Goal: Use online tool/utility: Utilize a website feature to perform a specific function

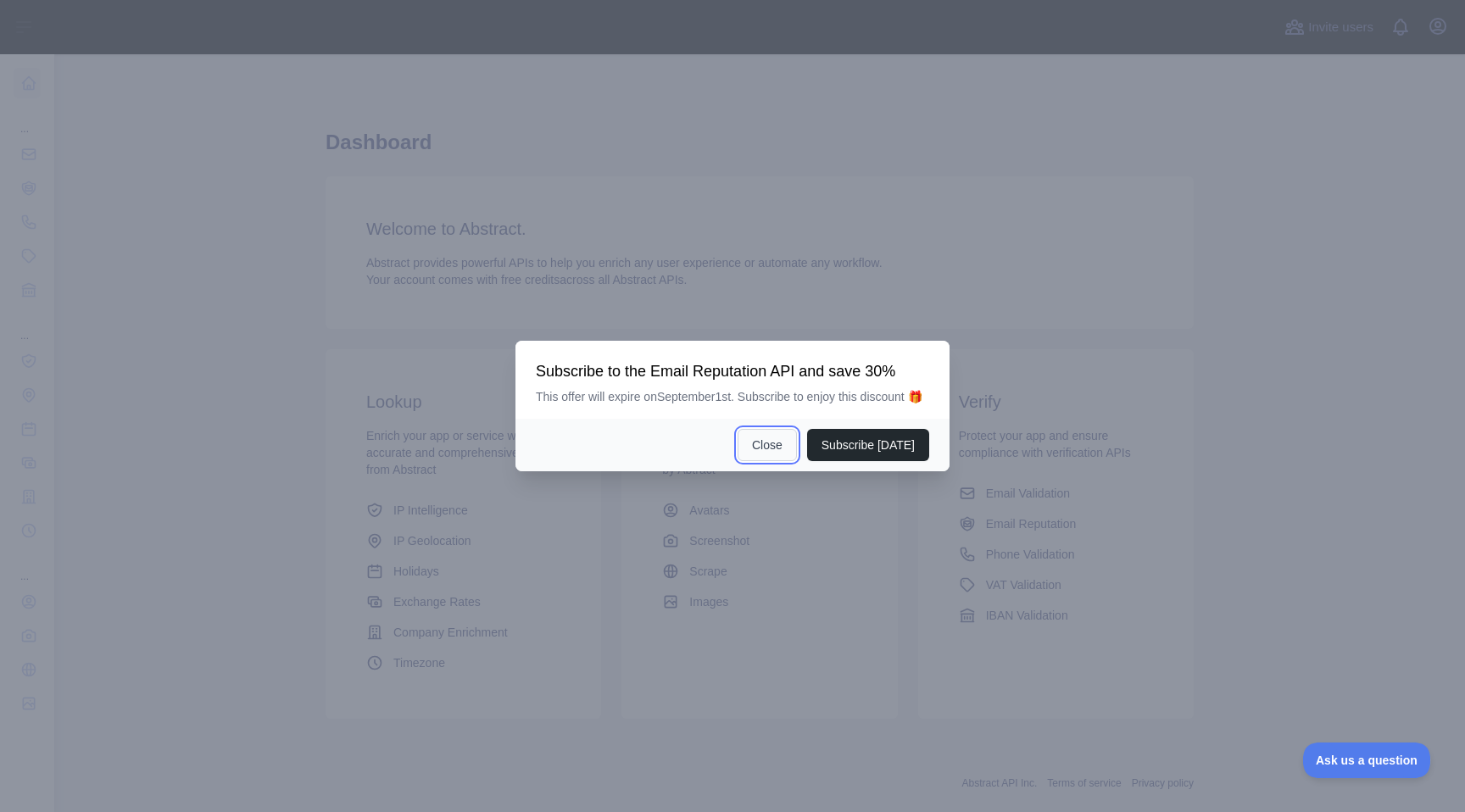
click at [759, 461] on button "Close" at bounding box center [767, 444] width 59 height 32
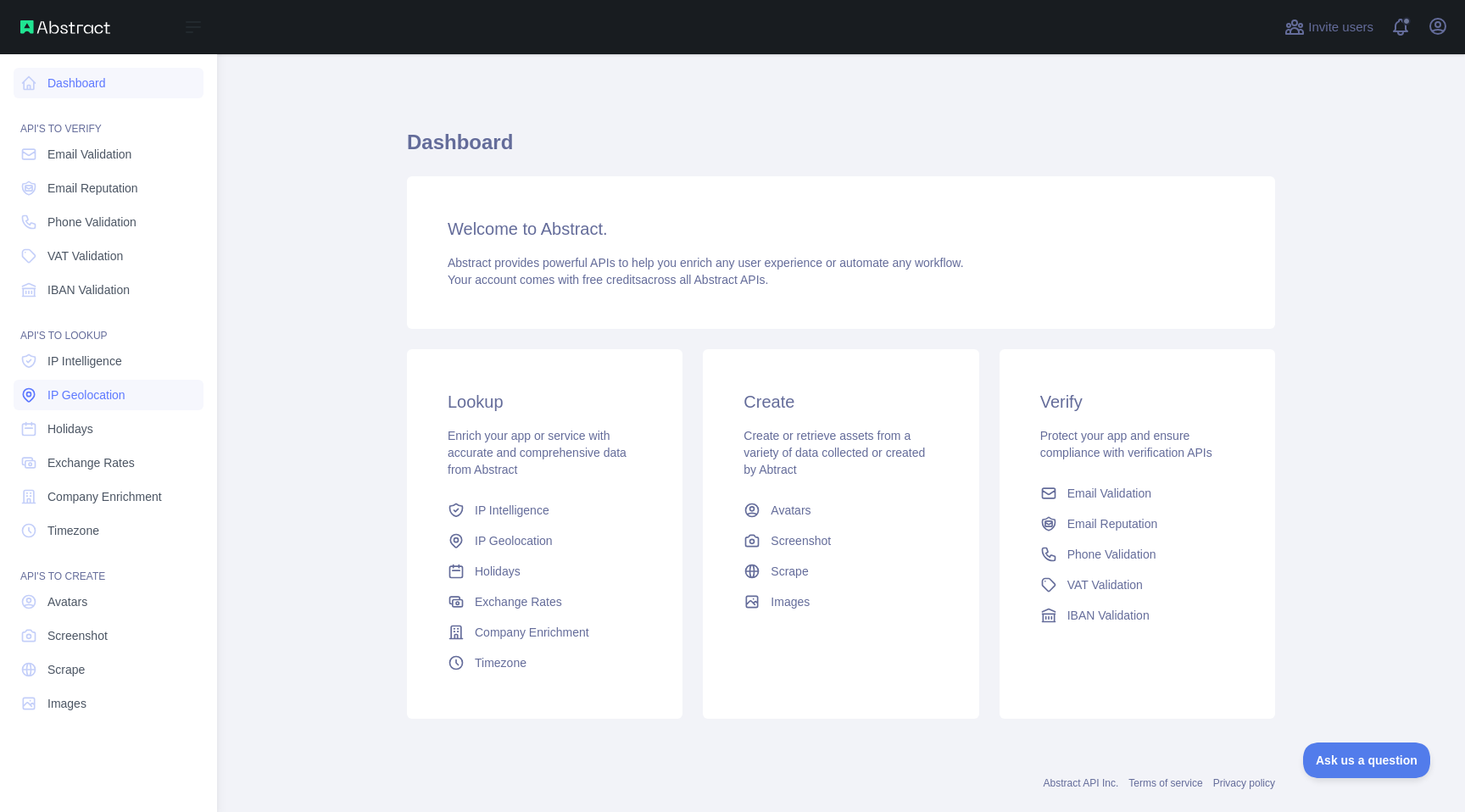
click at [103, 394] on span "IP Geolocation" at bounding box center [86, 394] width 78 height 17
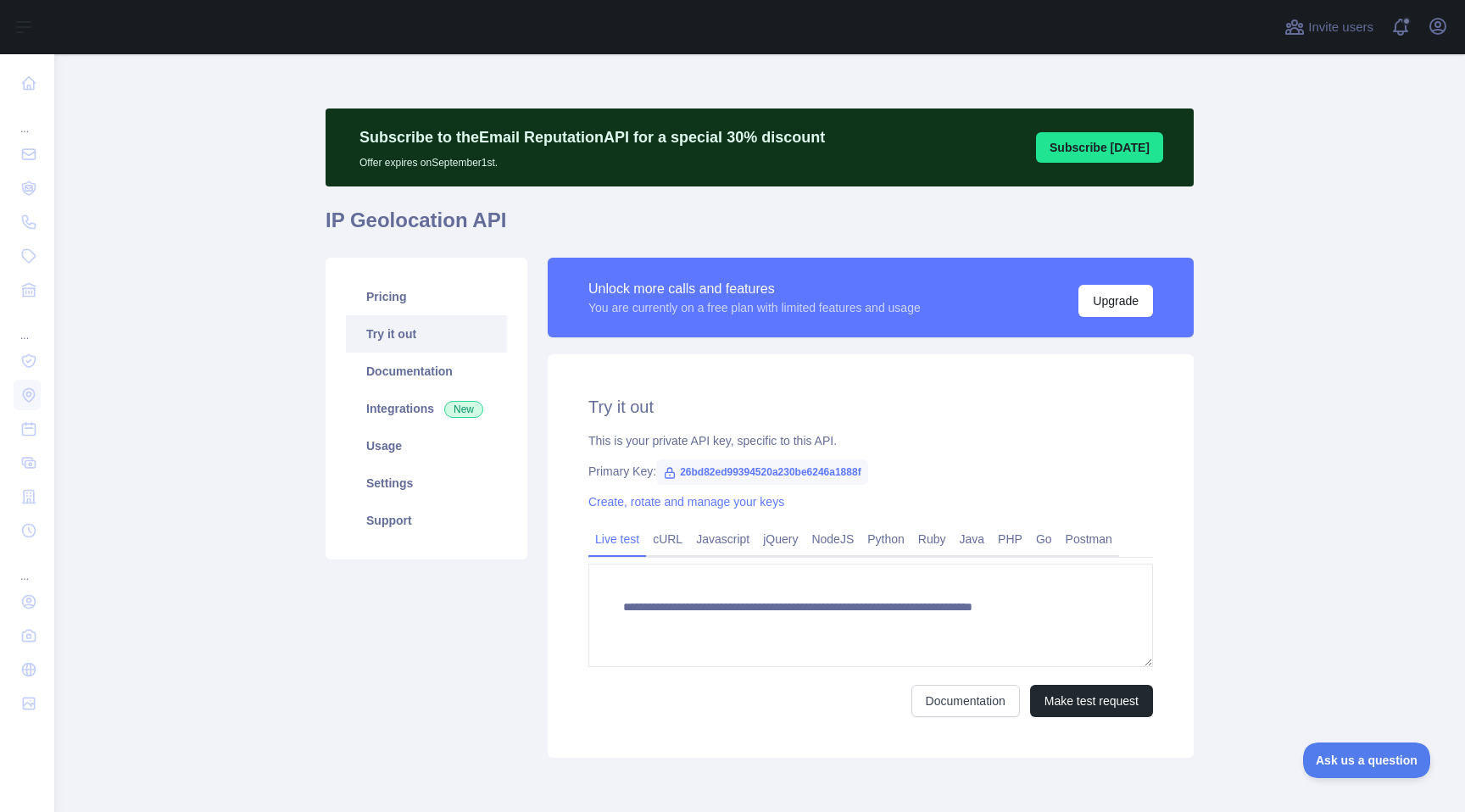
type textarea "**********"
click at [1118, 689] on button "Make test request" at bounding box center [1091, 701] width 123 height 32
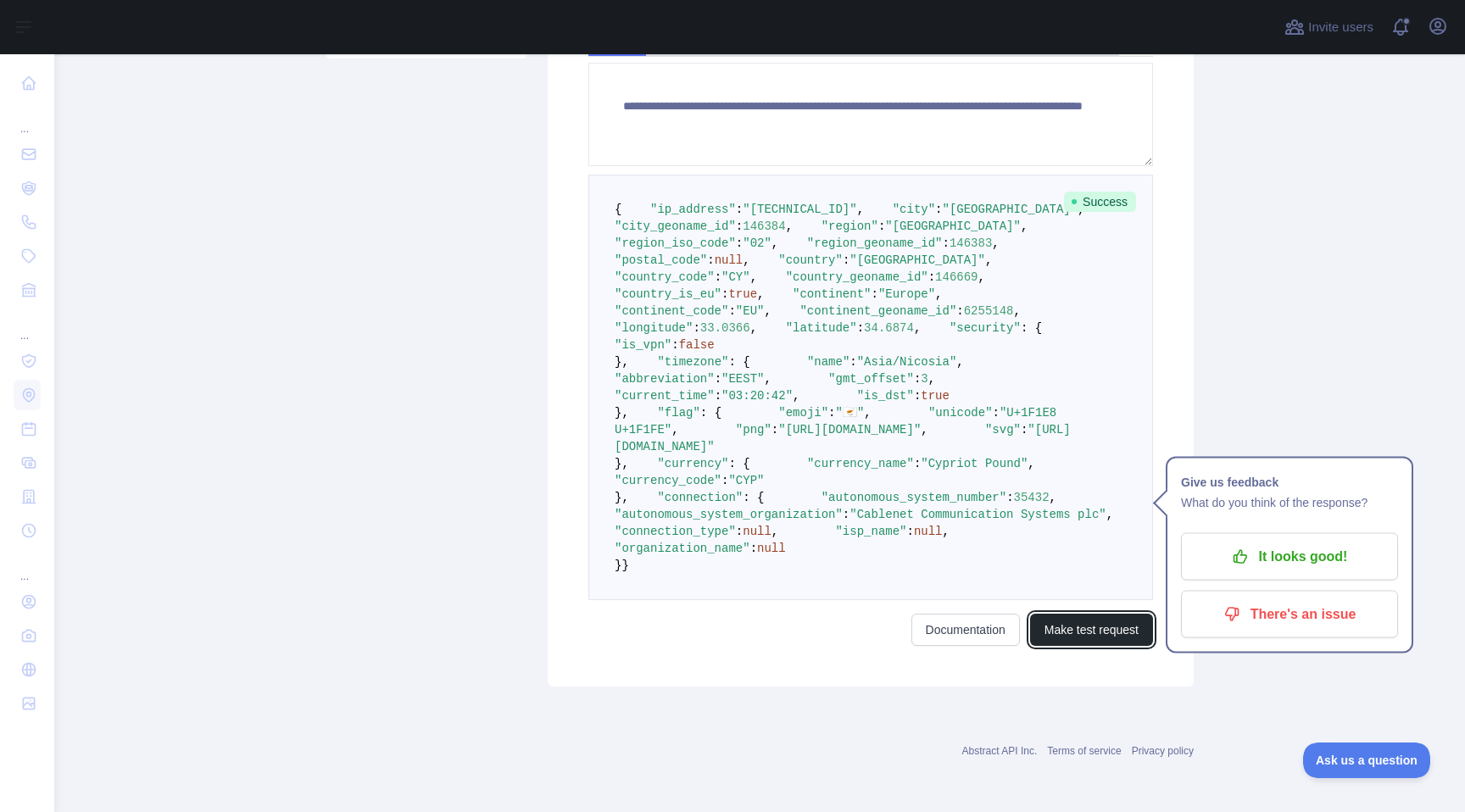
scroll to position [671, 0]
drag, startPoint x: 719, startPoint y: 473, endPoint x: 594, endPoint y: 380, distance: 155.8
click at [594, 380] on pre "{ "ip_address" : "[TECHNICAL_ID]" , "city" : "[GEOGRAPHIC_DATA]" , "city_geonam…" at bounding box center [870, 387] width 564 height 426
copy code ""timezone" : { "name" : "Asia/Nicosia" , "abbreviation" : "EEST" , "gmt_offset"…"
click at [1020, 414] on pre "{ "ip_address" : "[TECHNICAL_ID]" , "city" : "[GEOGRAPHIC_DATA]" , "city_geonam…" at bounding box center [870, 387] width 564 height 426
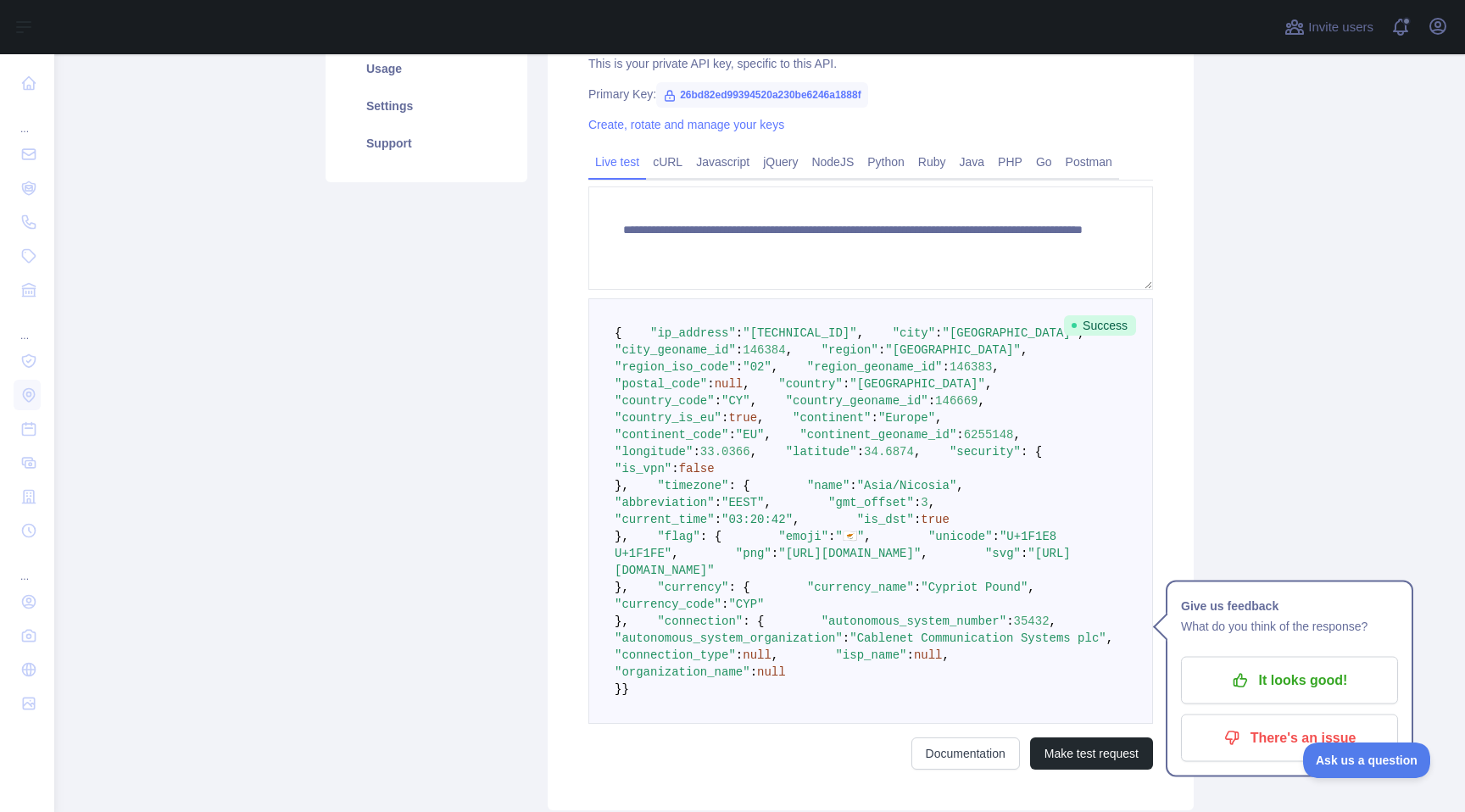
scroll to position [329, 0]
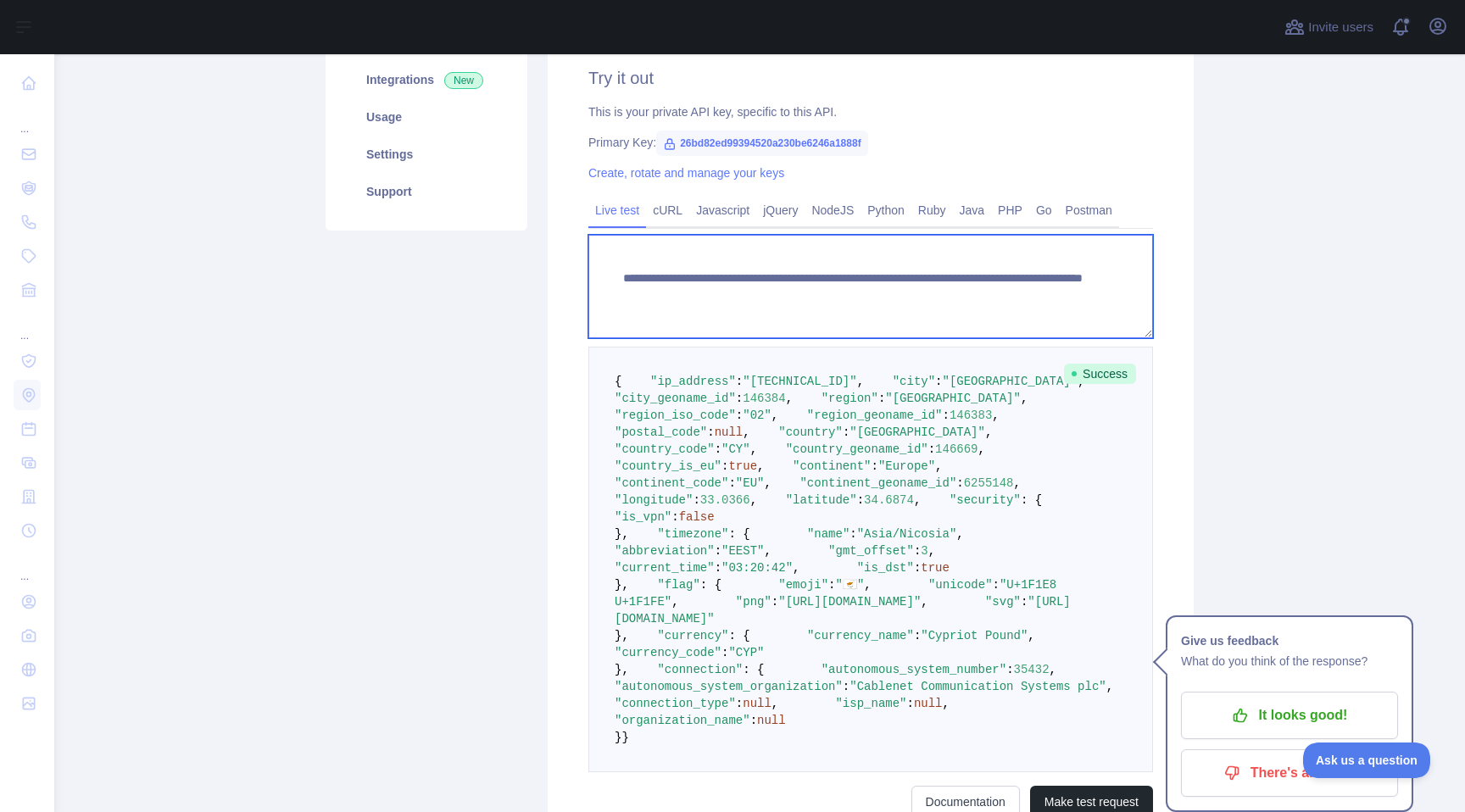
drag, startPoint x: 1083, startPoint y: 303, endPoint x: 588, endPoint y: 279, distance: 495.6
click at [588, 279] on textarea "**********" at bounding box center [870, 286] width 564 height 103
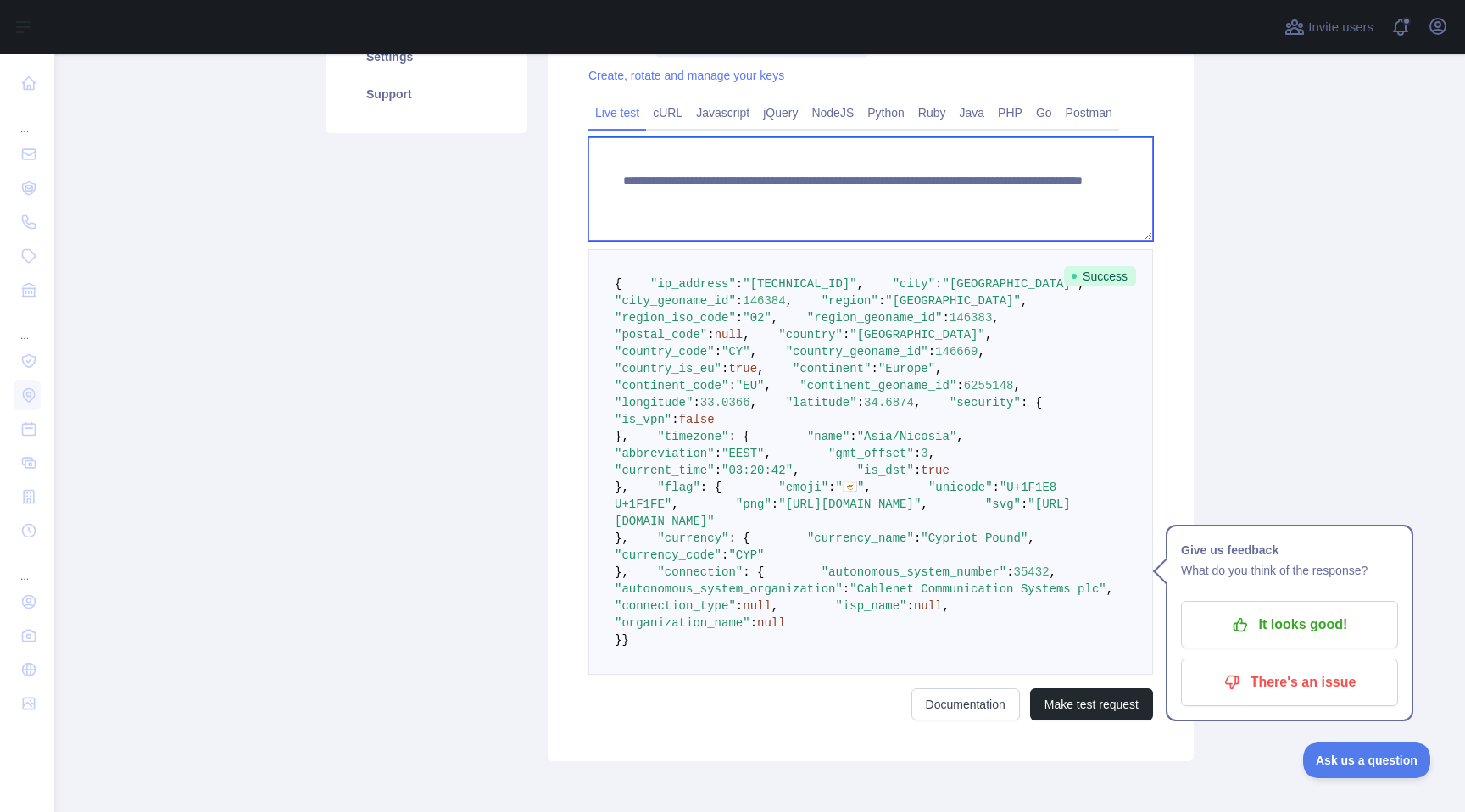
scroll to position [459, 0]
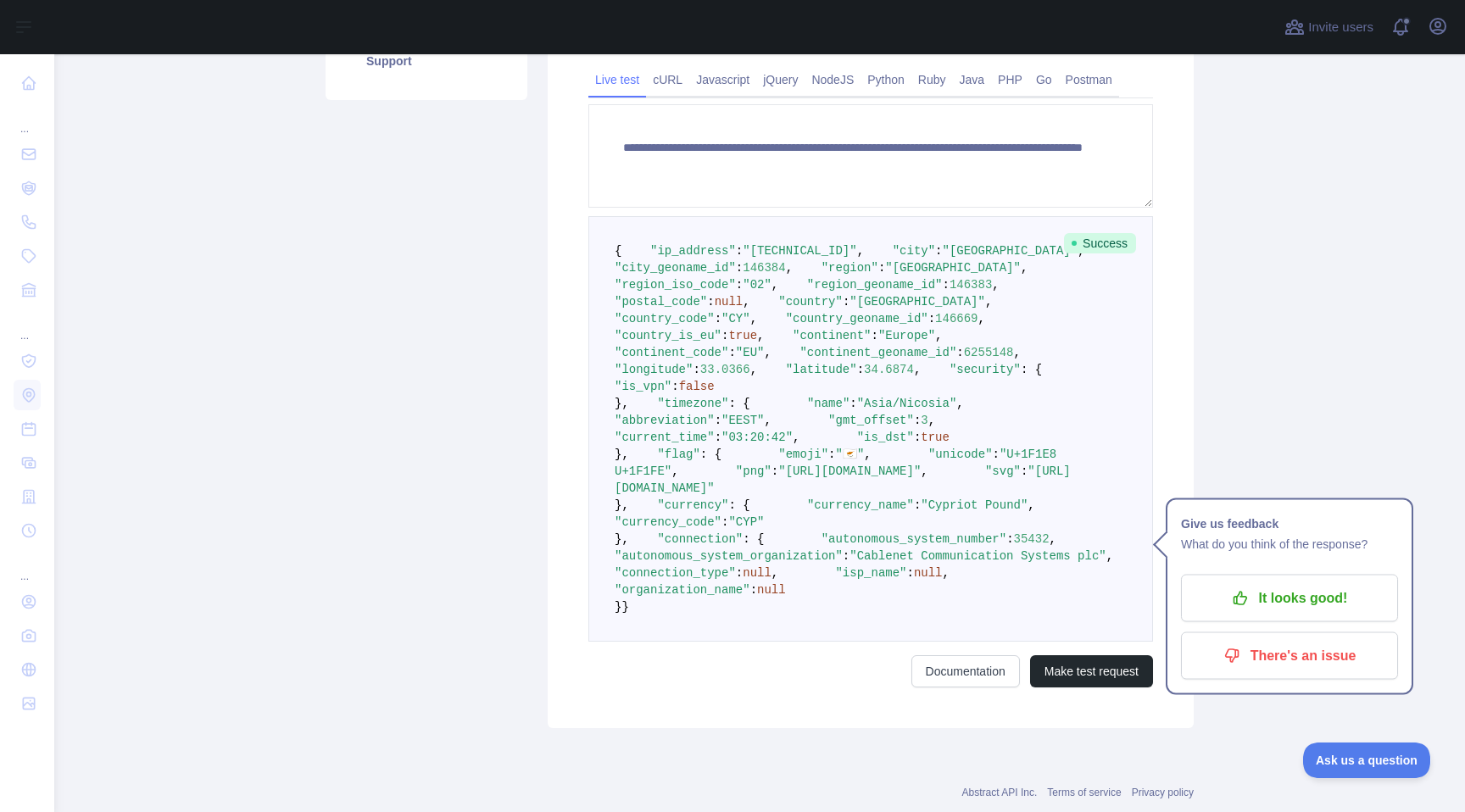
click at [695, 410] on span ""timezone"" at bounding box center [692, 404] width 71 height 14
copy span "timezone"
click at [1333, 584] on p "It looks good!" at bounding box center [1289, 598] width 192 height 29
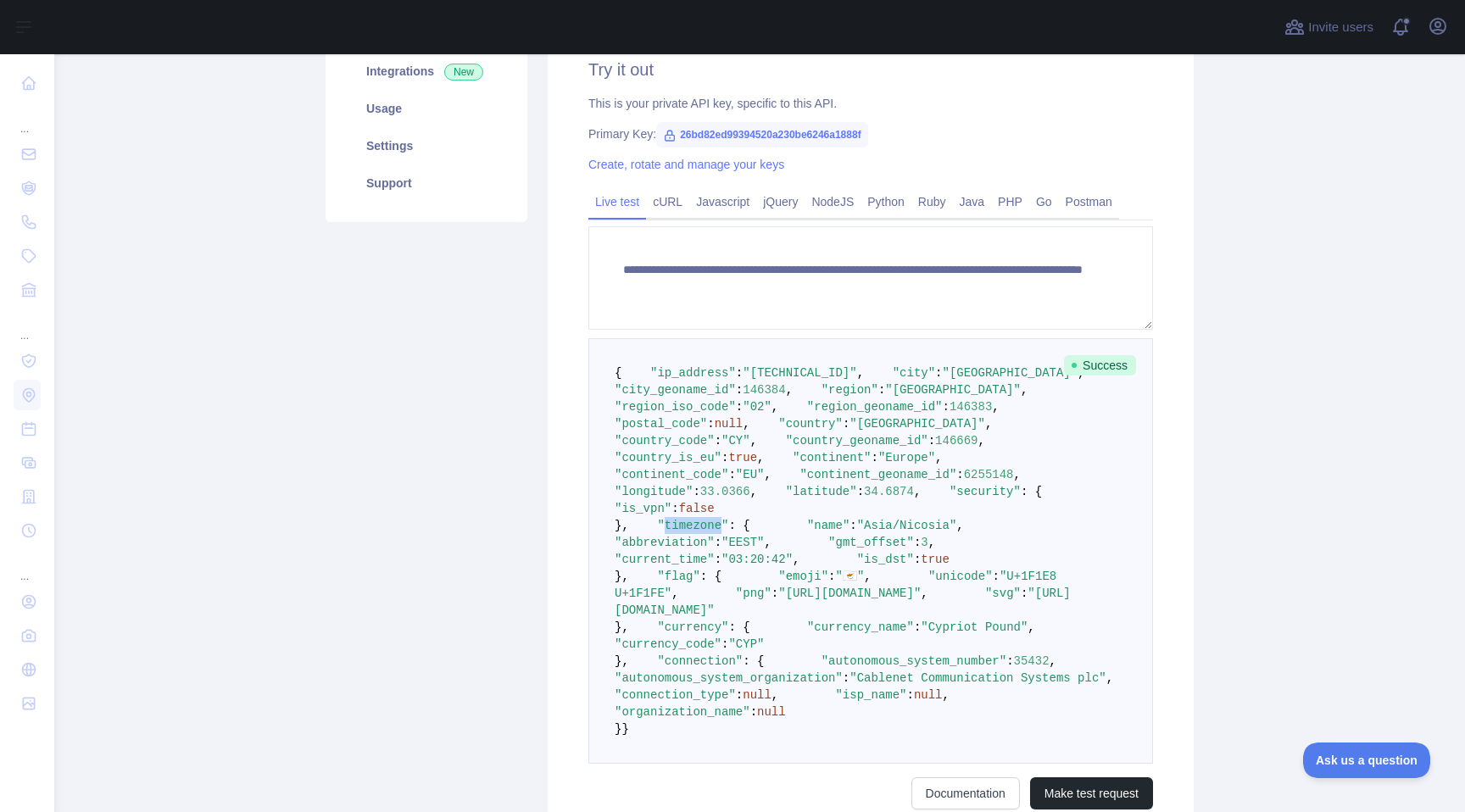
scroll to position [137, 0]
